Goal: Find specific page/section

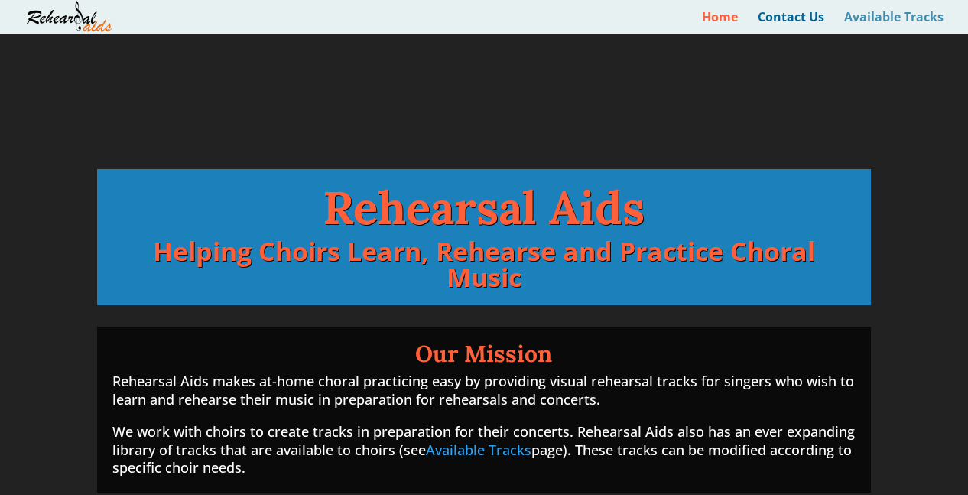
click at [894, 11] on link "Available Tracks" at bounding box center [894, 22] width 99 height 22
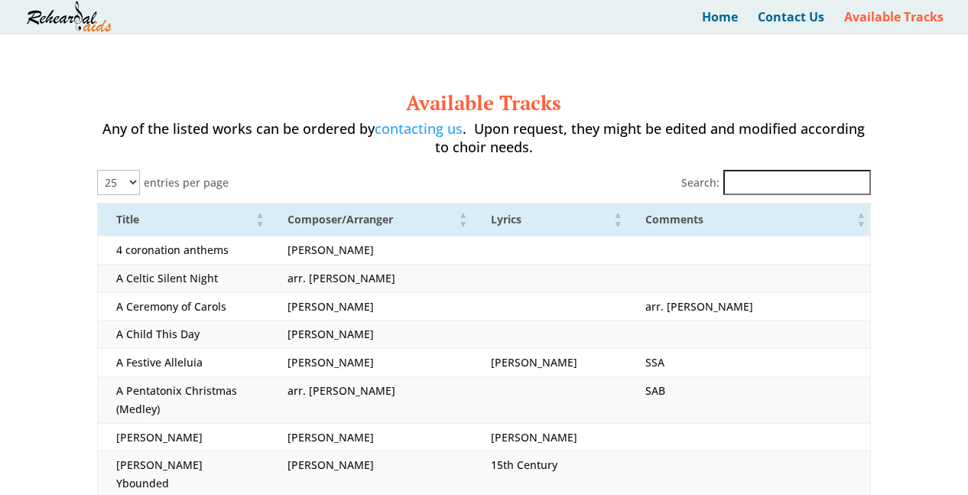
select select "25"
click at [766, 182] on input "Search:" at bounding box center [798, 182] width 148 height 25
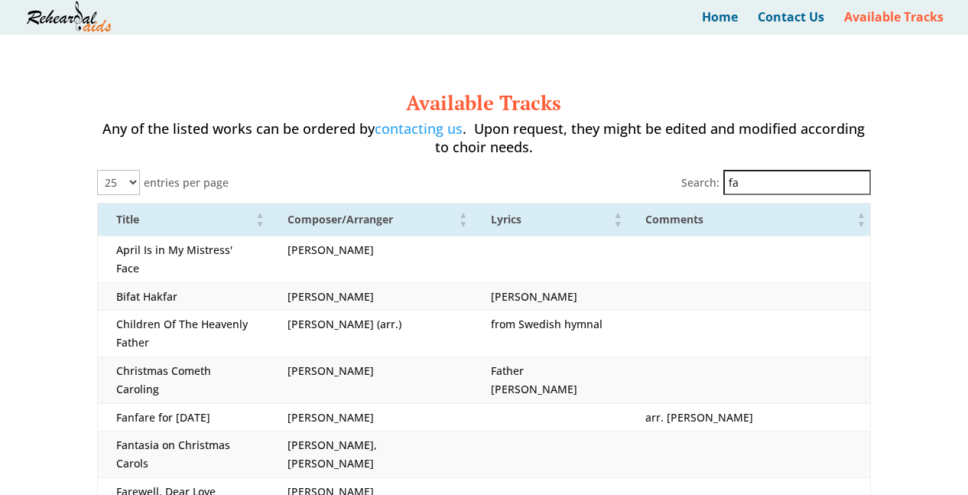
type input "f"
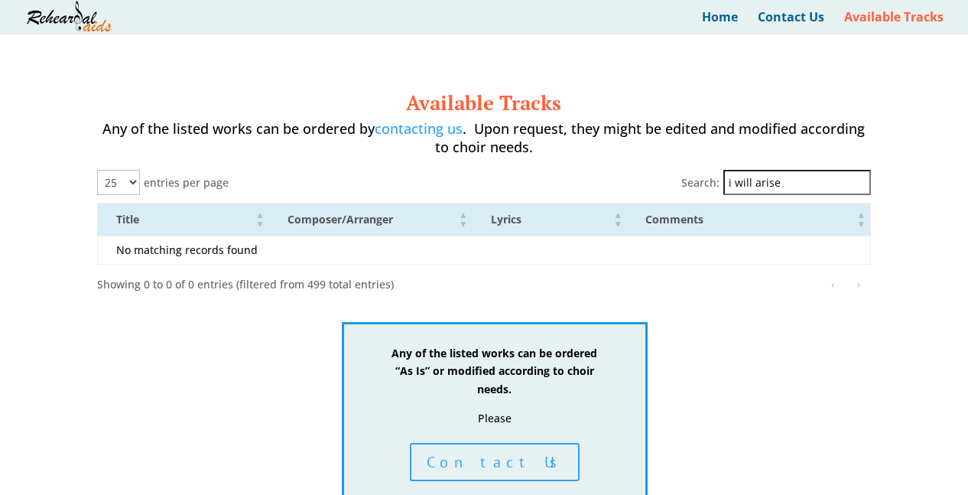
drag, startPoint x: 791, startPoint y: 182, endPoint x: 698, endPoint y: 175, distance: 92.8
click at [698, 175] on div "Search: i will arise" at bounding box center [777, 182] width 190 height 25
drag, startPoint x: 797, startPoint y: 177, endPoint x: 719, endPoint y: 183, distance: 78.2
click at [719, 183] on div "Search: [PERSON_NAME]" at bounding box center [777, 182] width 190 height 25
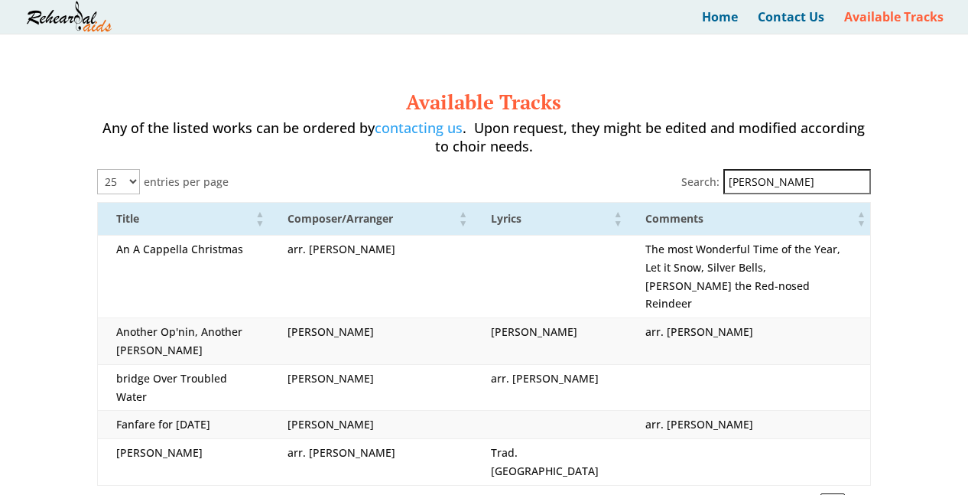
type input "[PERSON_NAME]"
